Goal: Find specific page/section: Find specific page/section

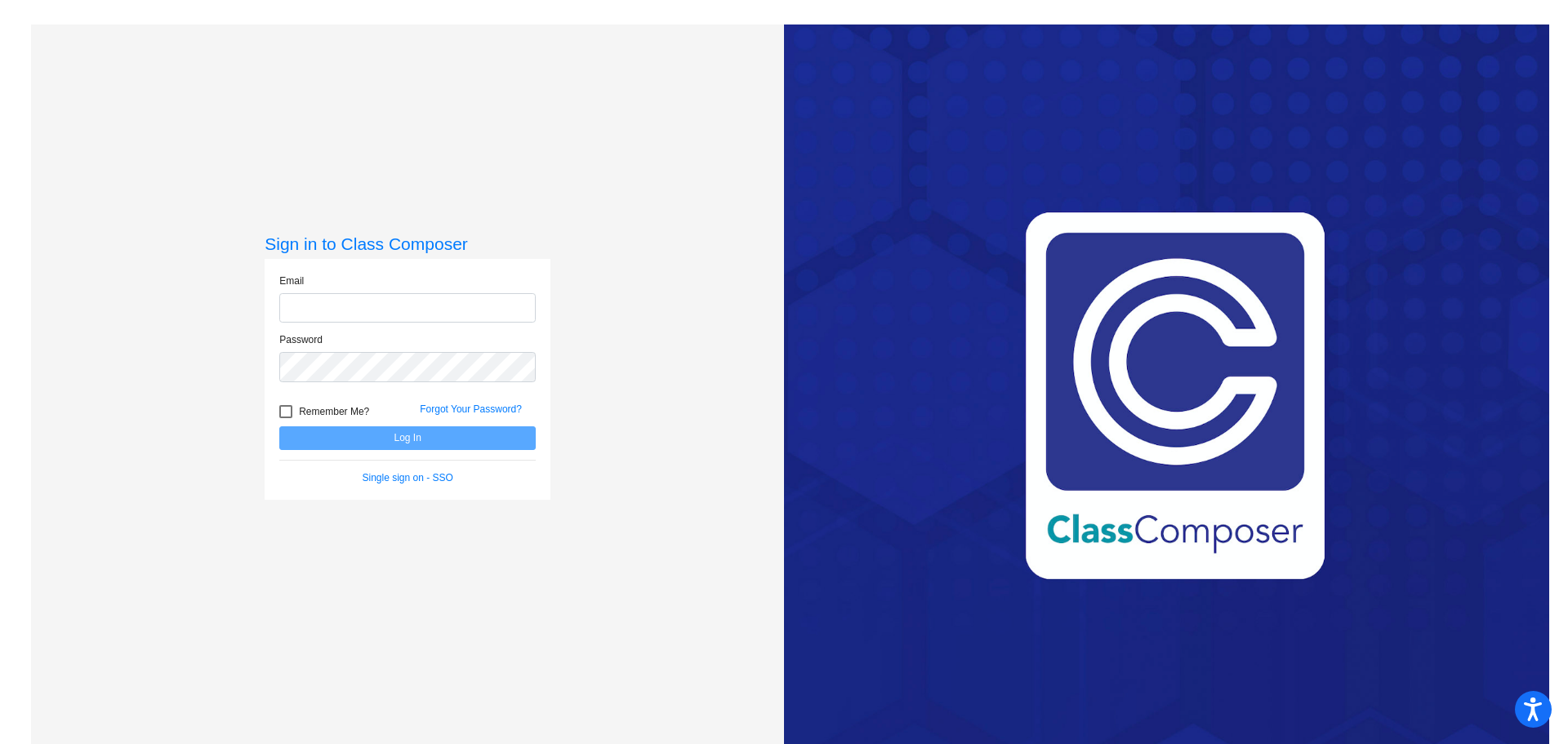
click at [367, 311] on input "email" at bounding box center [407, 308] width 257 height 31
type input "[EMAIL_ADDRESS][DOMAIN_NAME]"
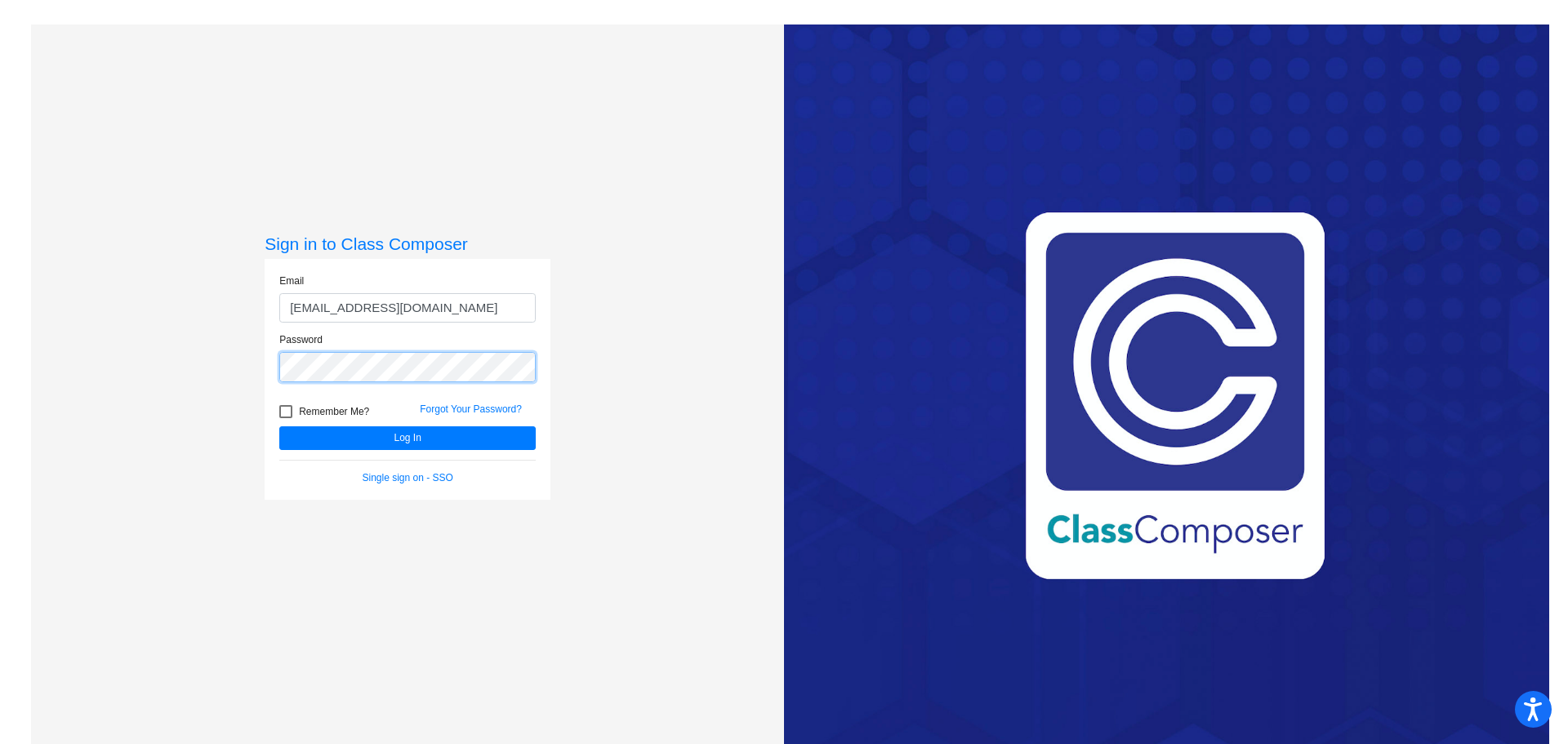
click at [279, 426] on button "Log In" at bounding box center [407, 438] width 257 height 24
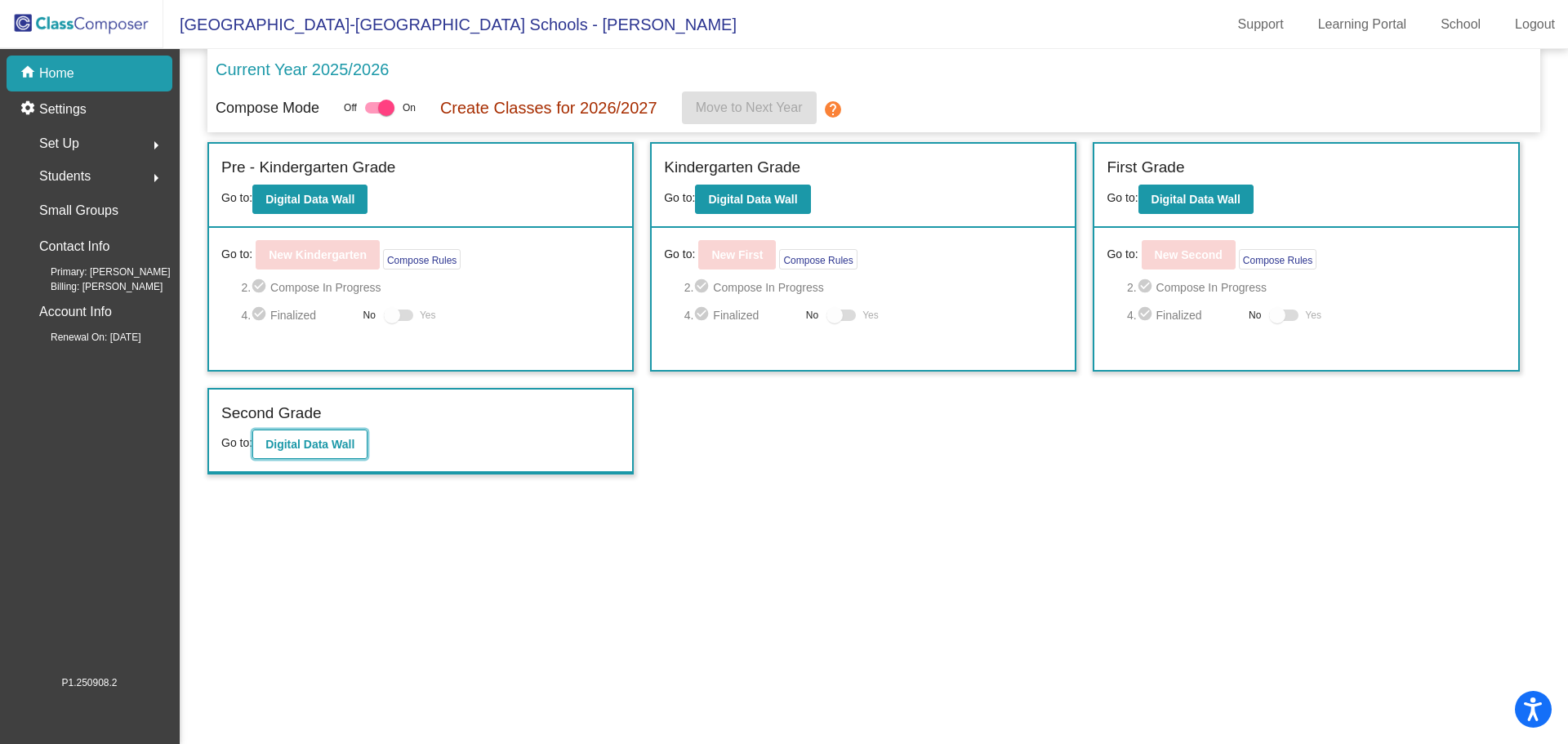
click at [308, 443] on b "Digital Data Wall" at bounding box center [310, 444] width 89 height 13
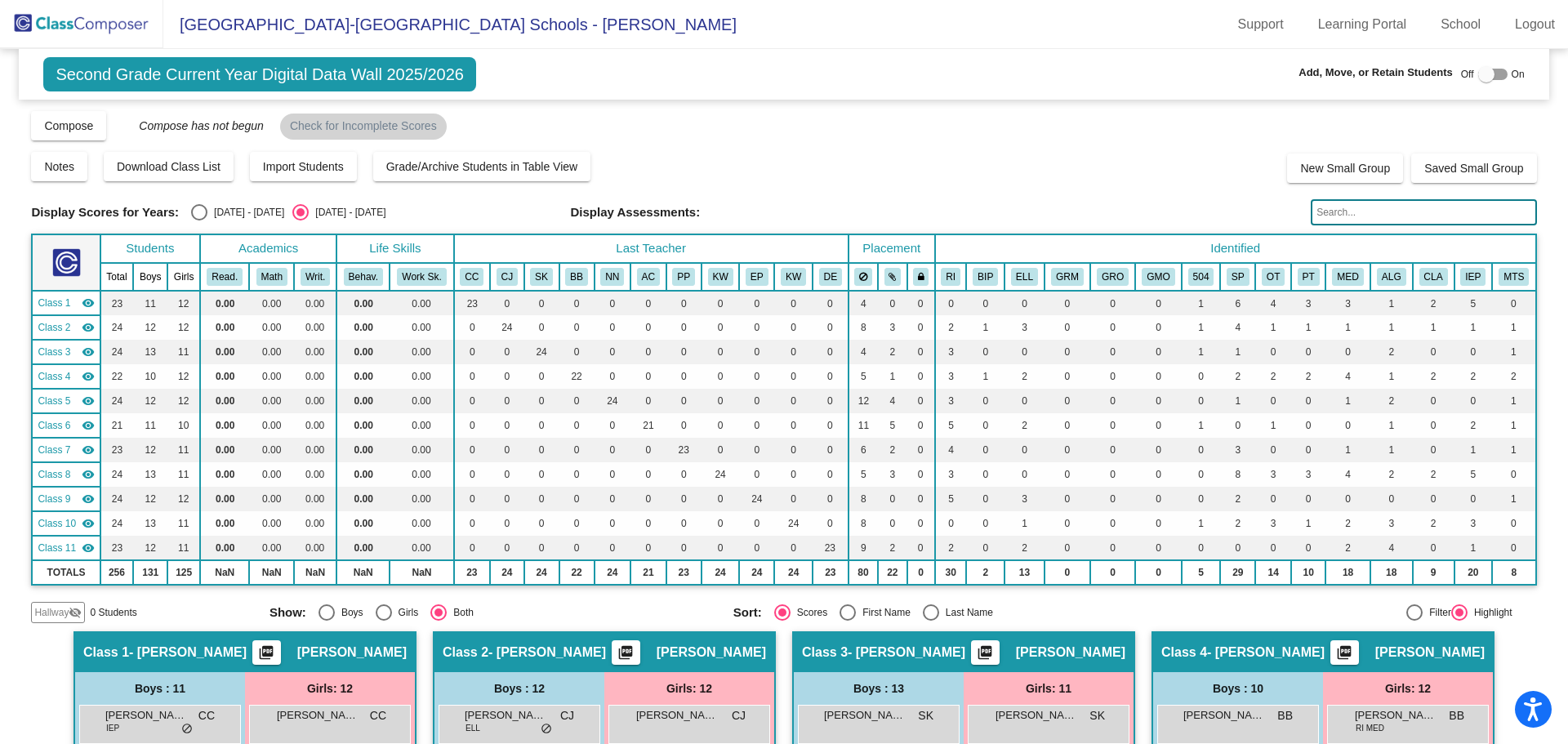
click at [1352, 211] on input "text" at bounding box center [1423, 212] width 225 height 26
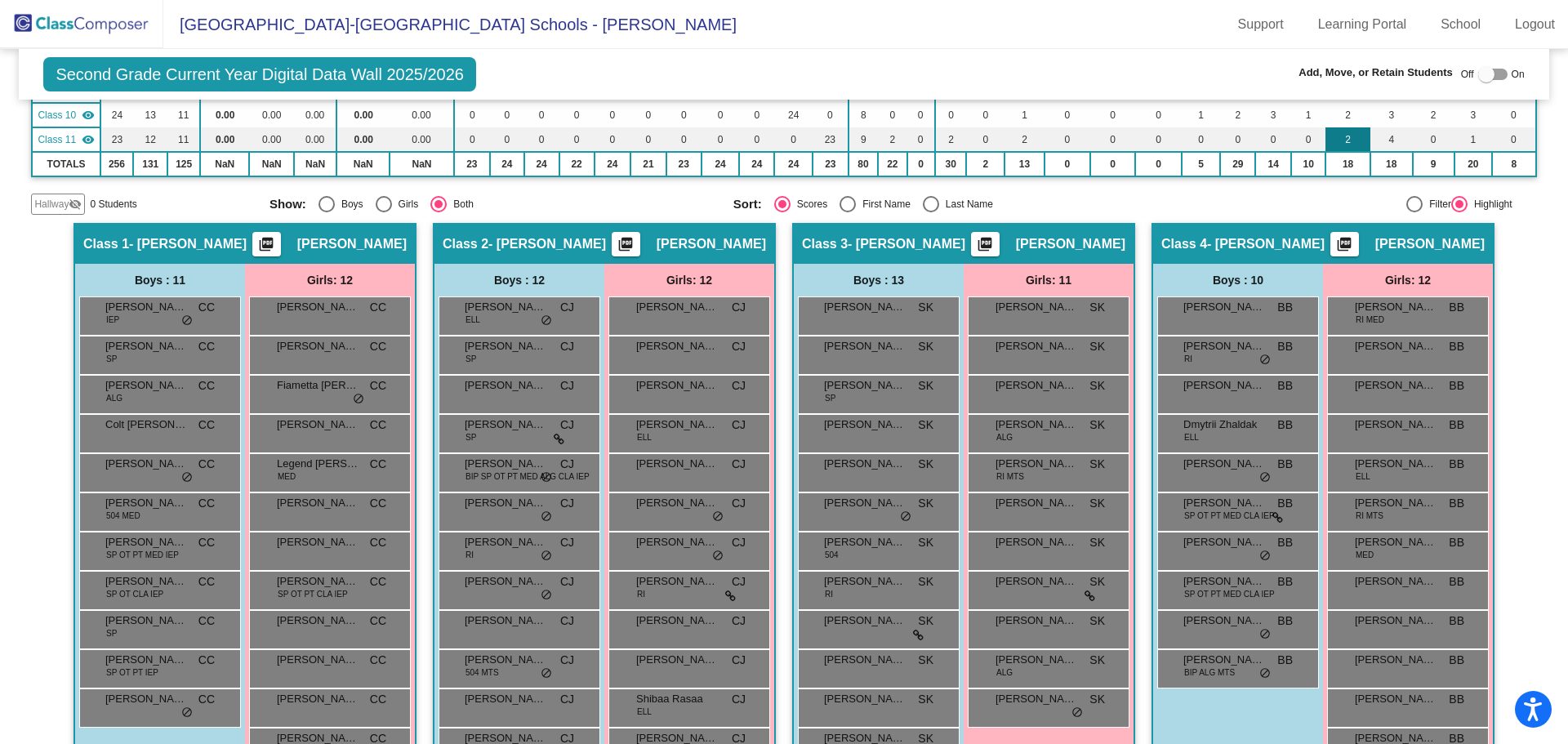
scroll to position [82, 0]
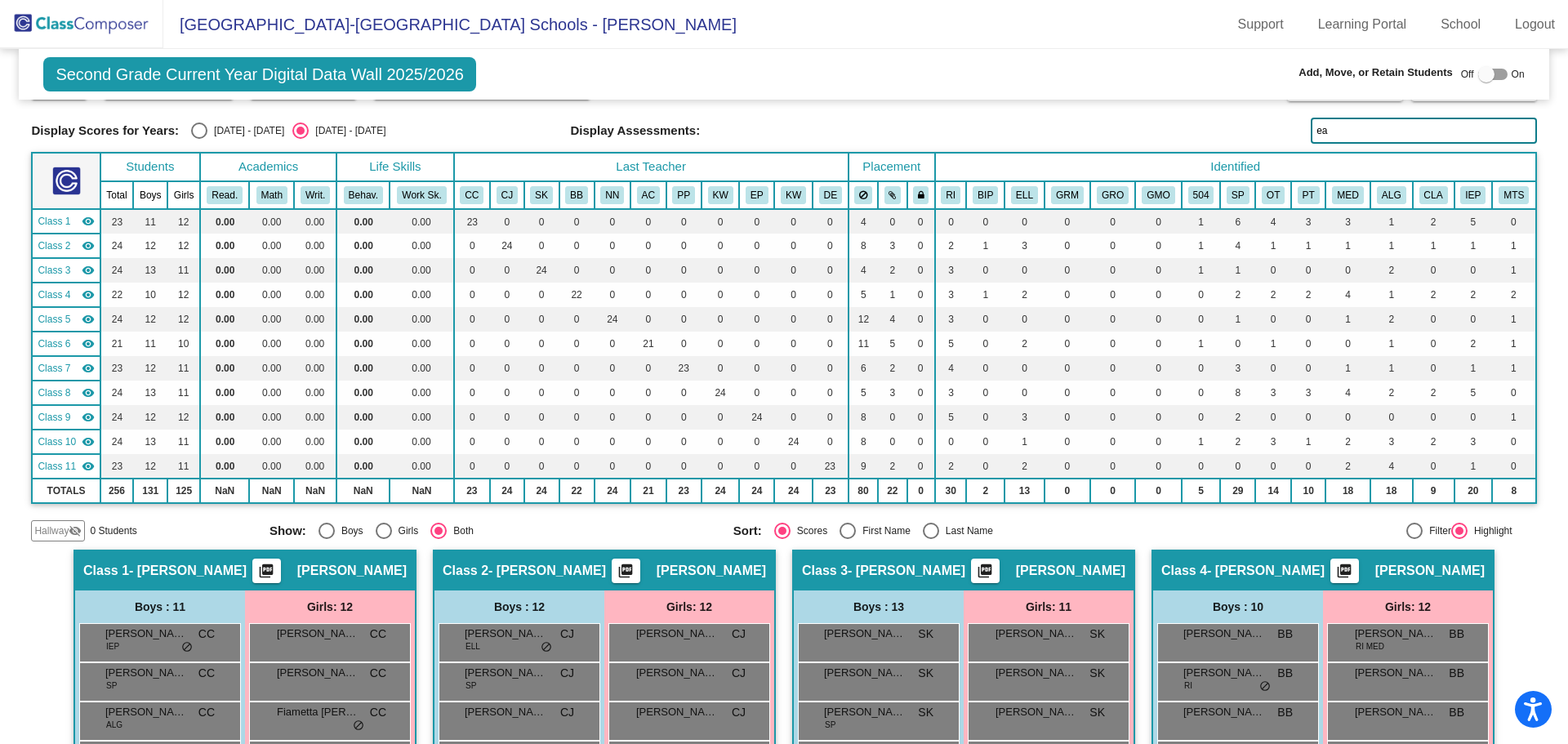
type input "e"
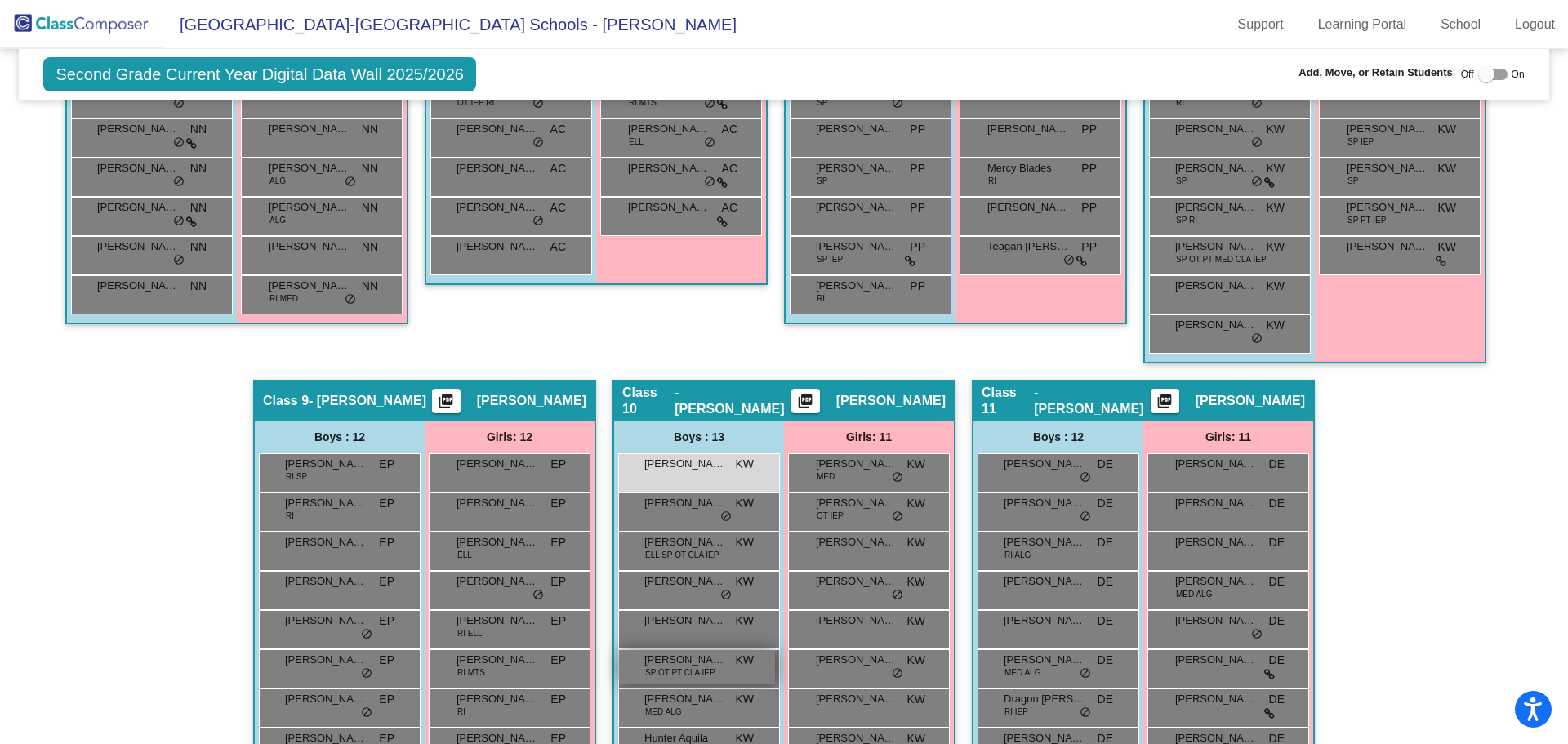
scroll to position [1633, 0]
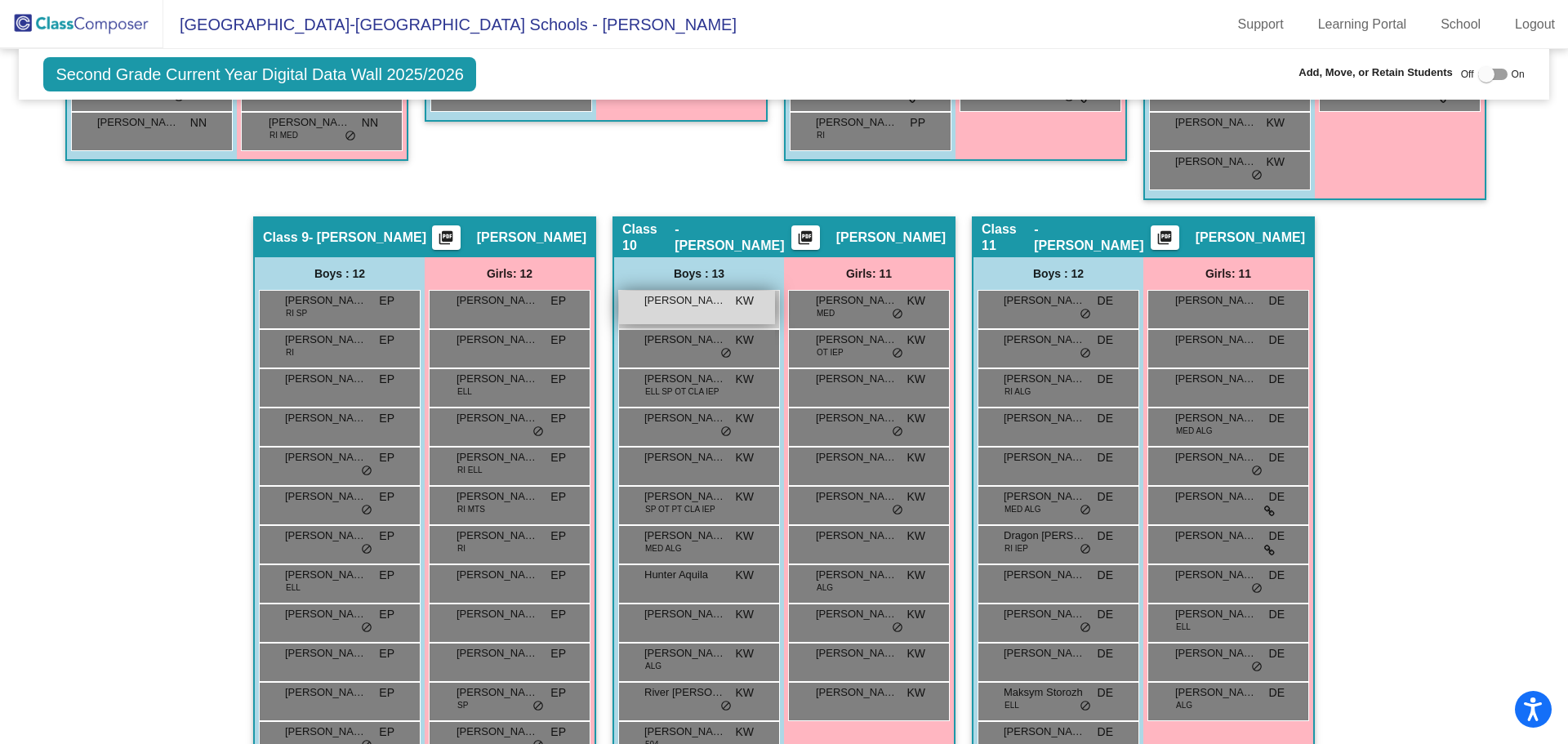
type input "[PERSON_NAME]"
click at [680, 314] on div "[PERSON_NAME] [PERSON_NAME] lock do_not_disturb_alt" at bounding box center [697, 307] width 156 height 34
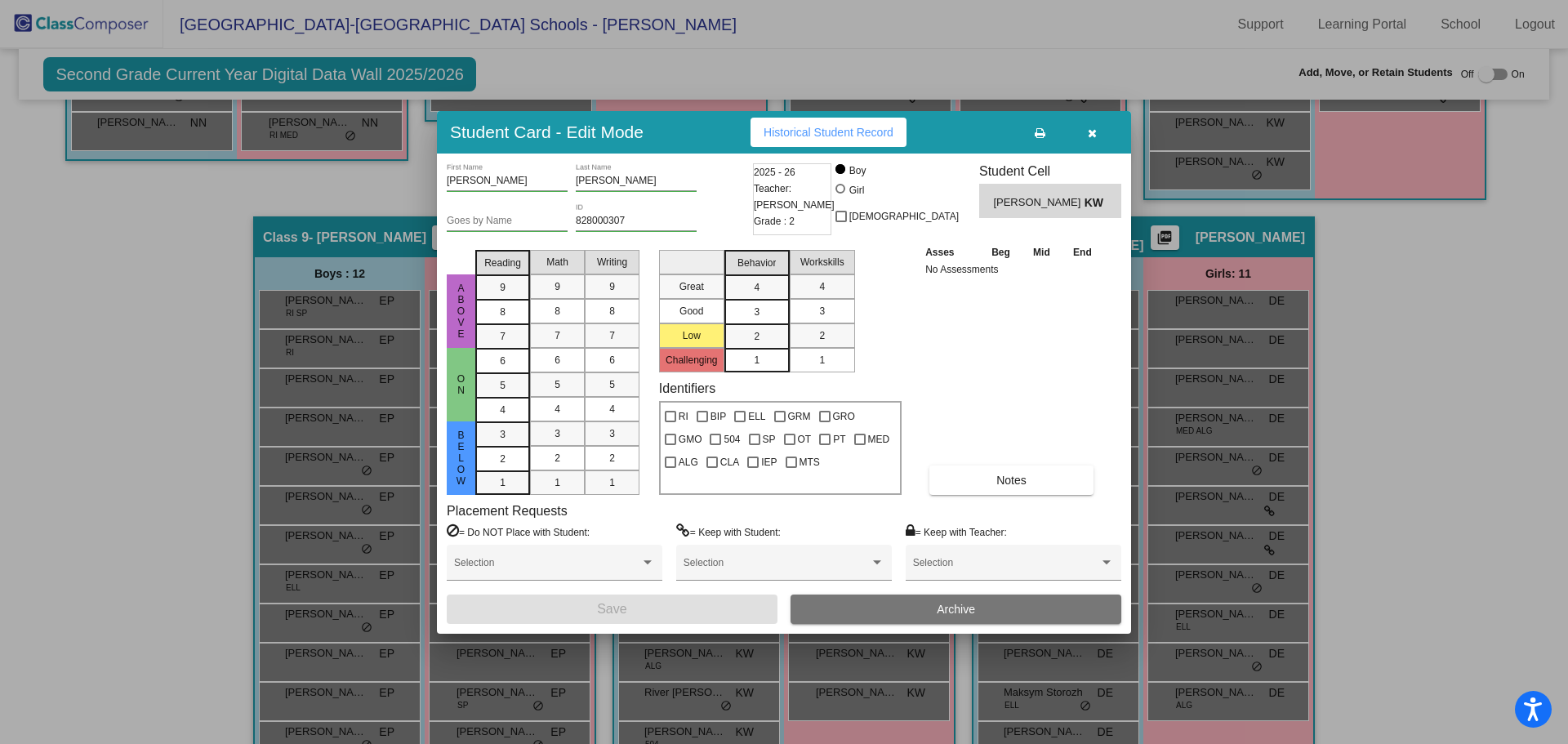
click at [1092, 130] on icon "button" at bounding box center [1092, 133] width 9 height 12
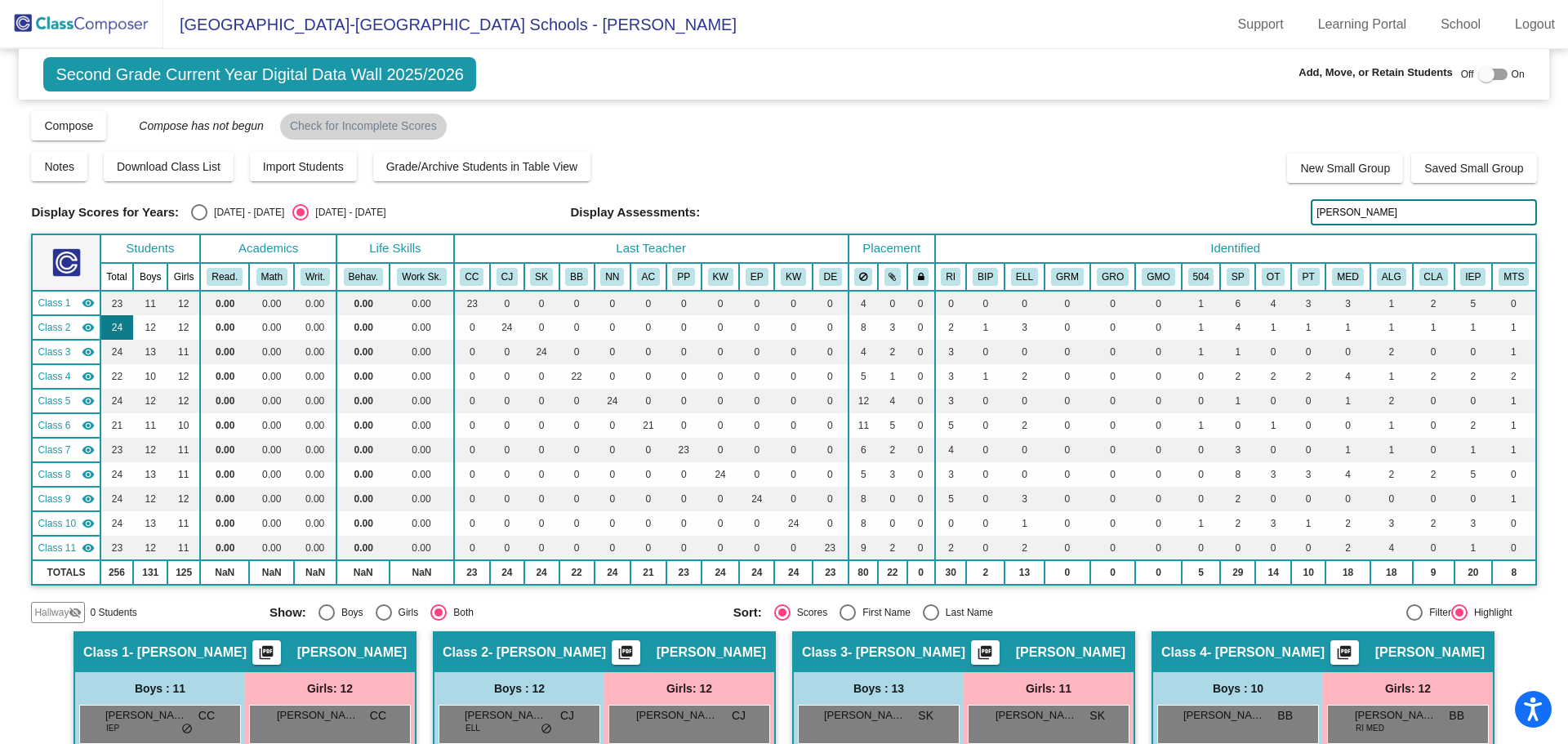
scroll to position [82, 0]
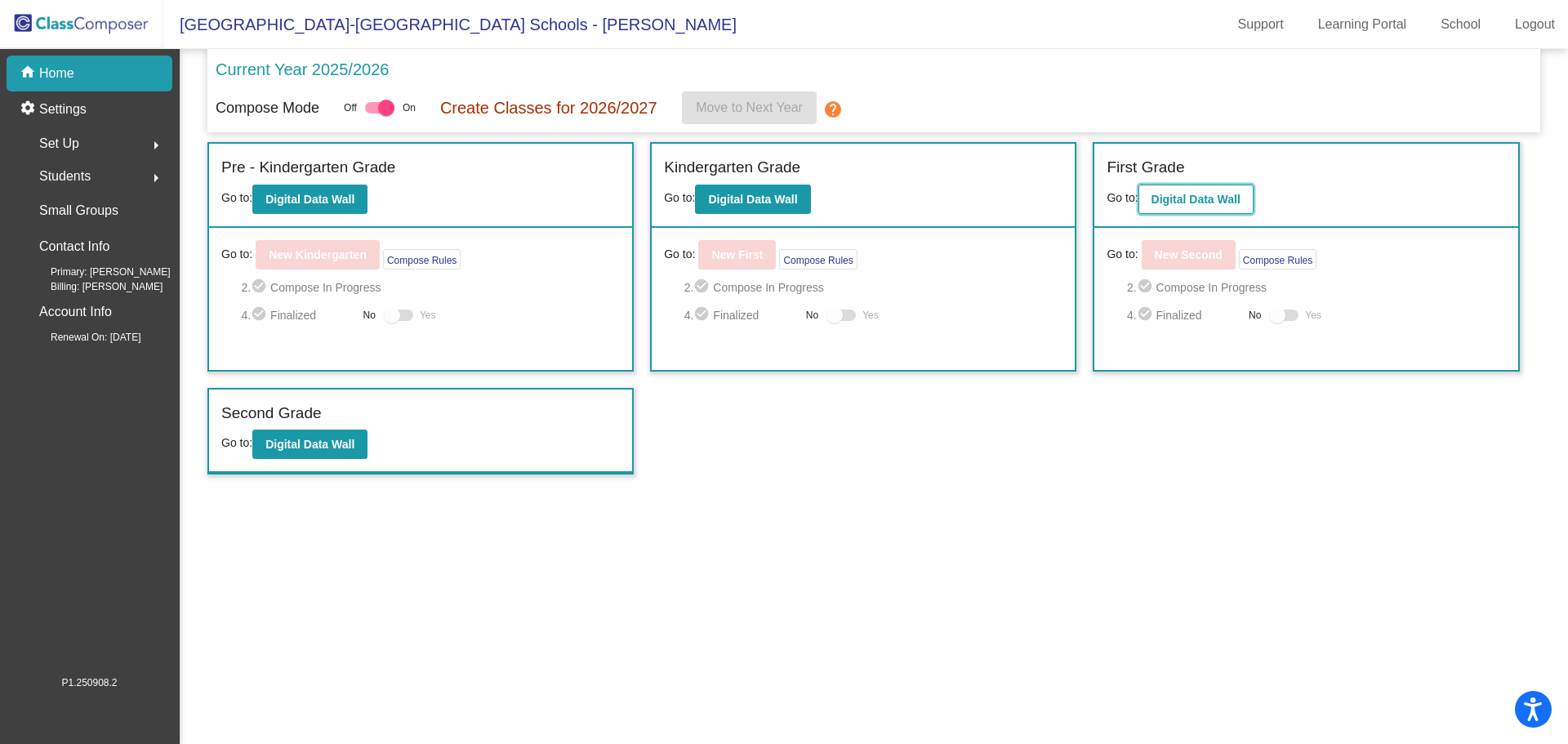
click at [1174, 202] on b "Digital Data Wall" at bounding box center [1196, 199] width 89 height 13
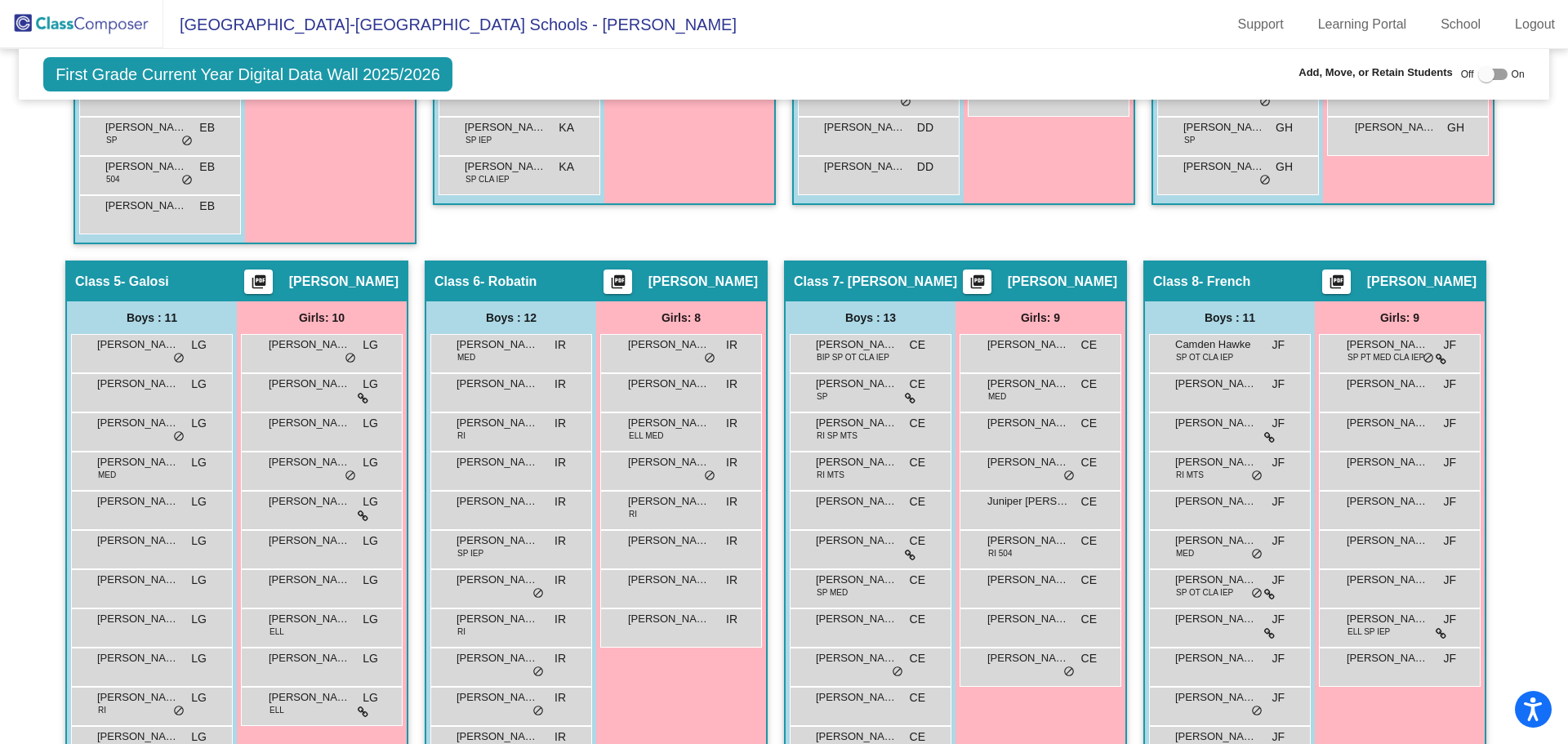
scroll to position [1062, 0]
